Goal: Navigation & Orientation: Find specific page/section

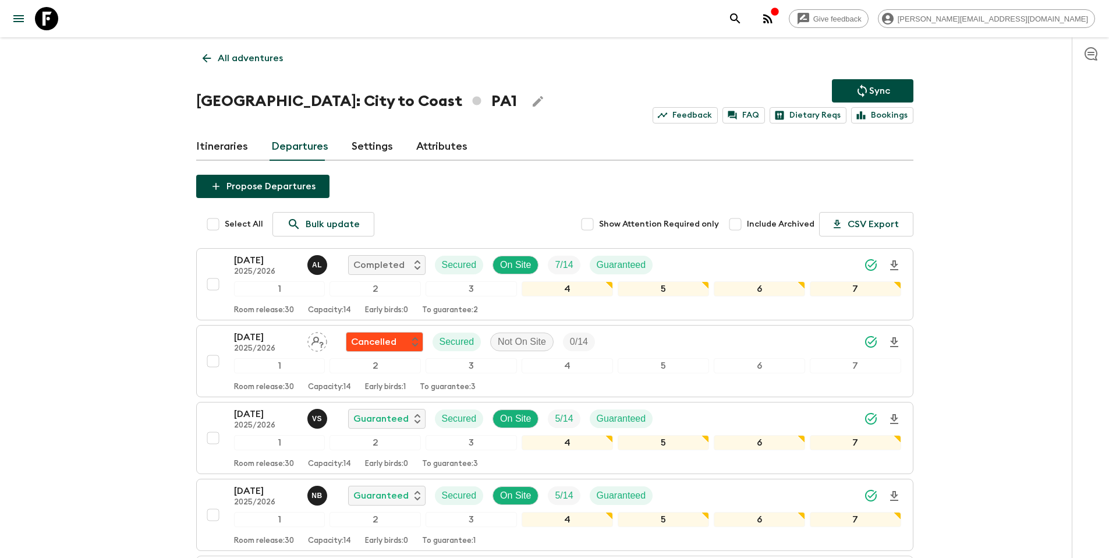
click at [250, 63] on p "All adventures" at bounding box center [250, 58] width 65 height 14
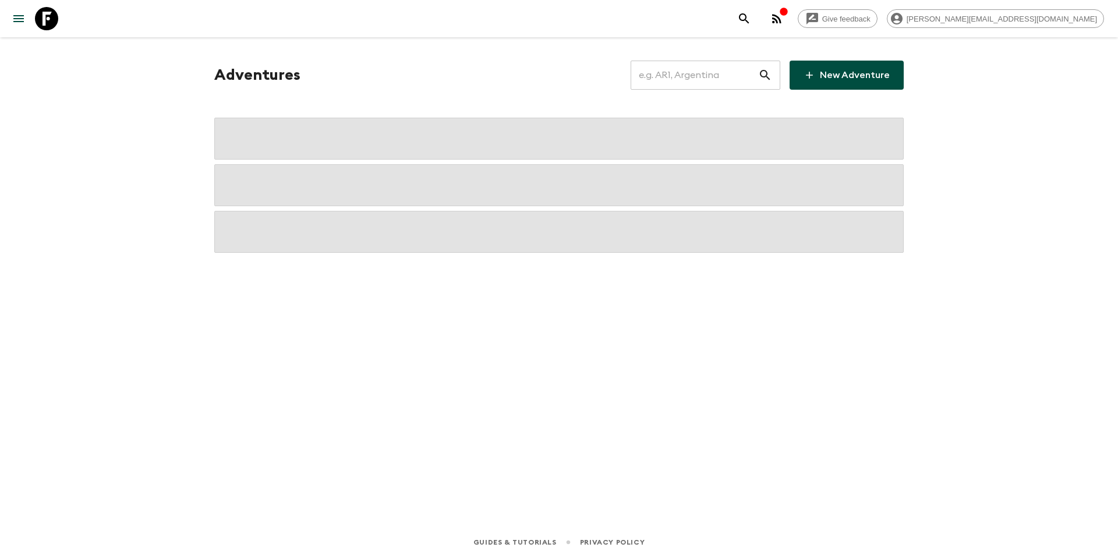
click at [675, 80] on input "text" at bounding box center [693, 75] width 127 height 33
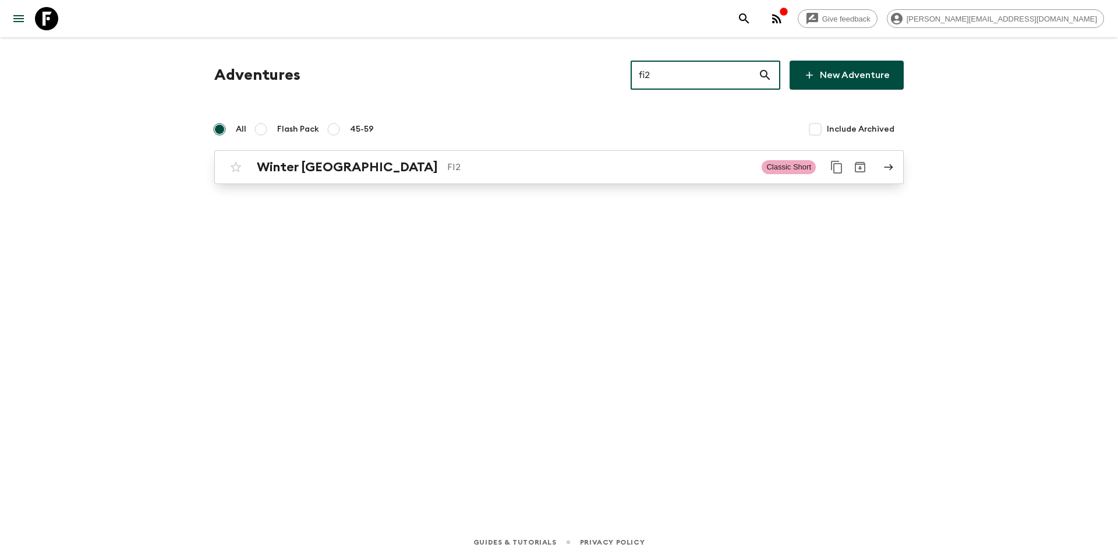
type input "fi2"
click at [459, 175] on div "Winter Finland FI2 Classic Short" at bounding box center [536, 166] width 624 height 23
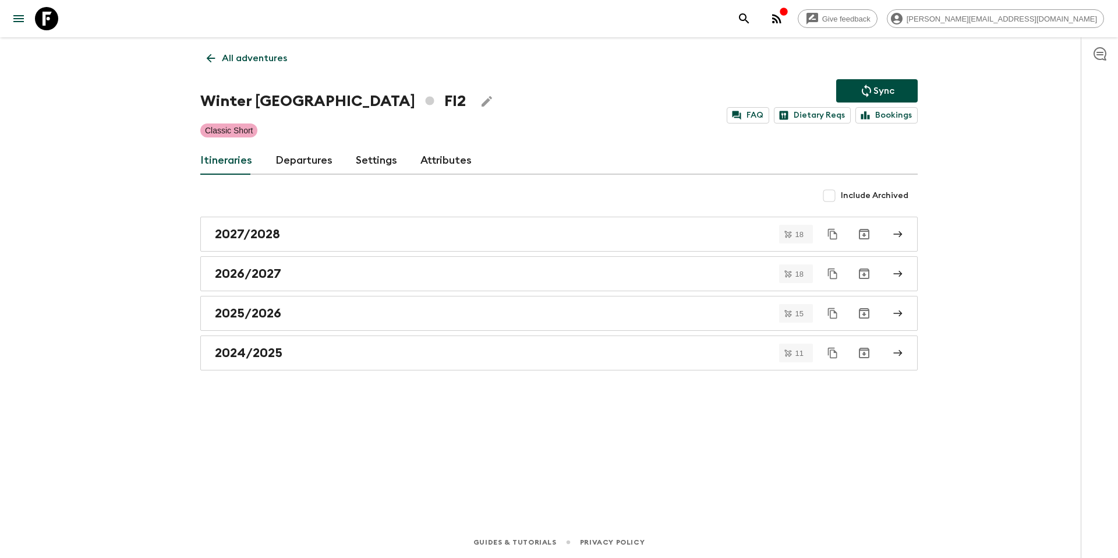
click at [304, 159] on link "Departures" at bounding box center [303, 161] width 57 height 28
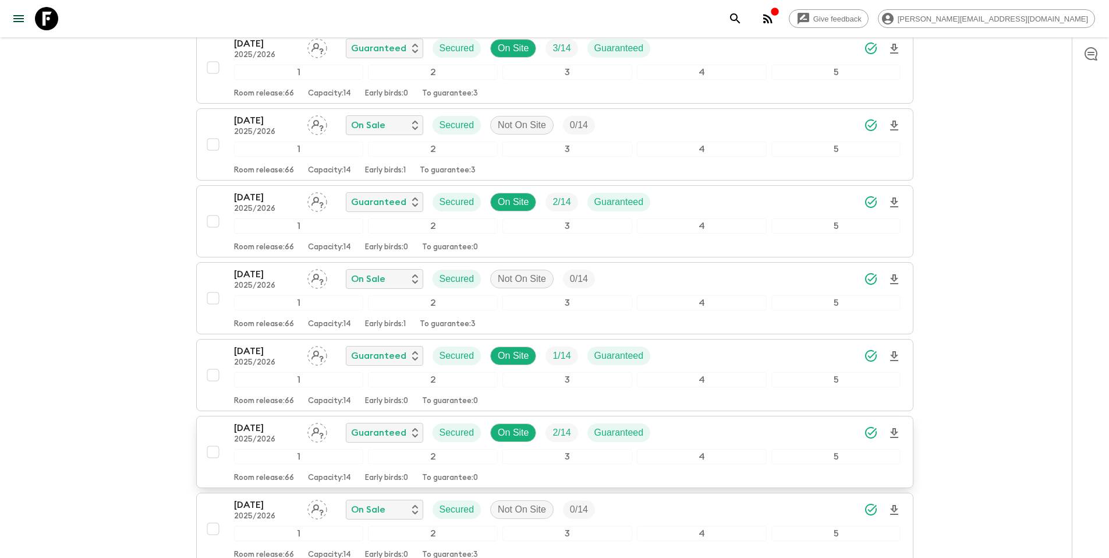
scroll to position [1538, 0]
